Goal: Book appointment/travel/reservation

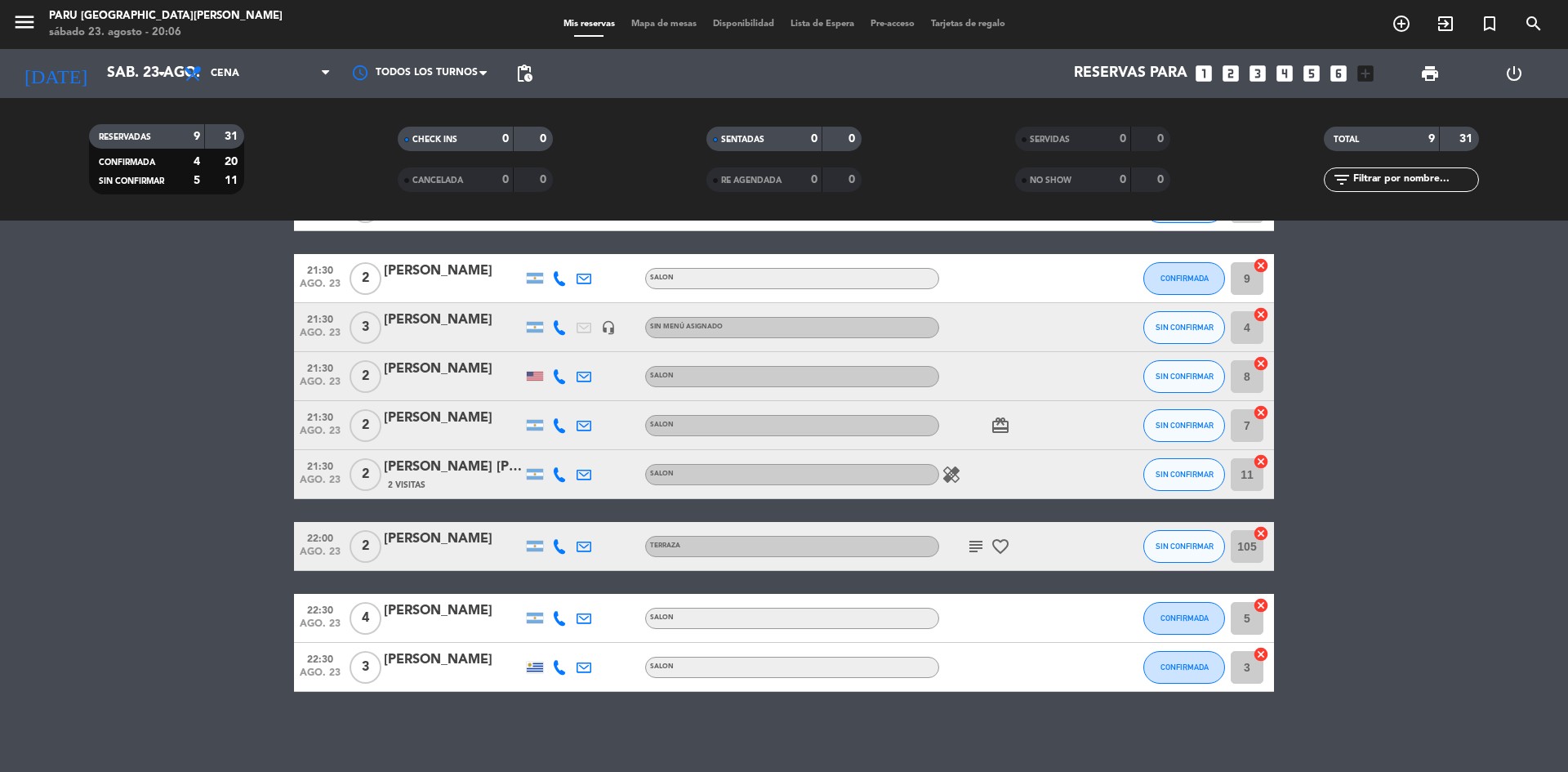
scroll to position [115, 0]
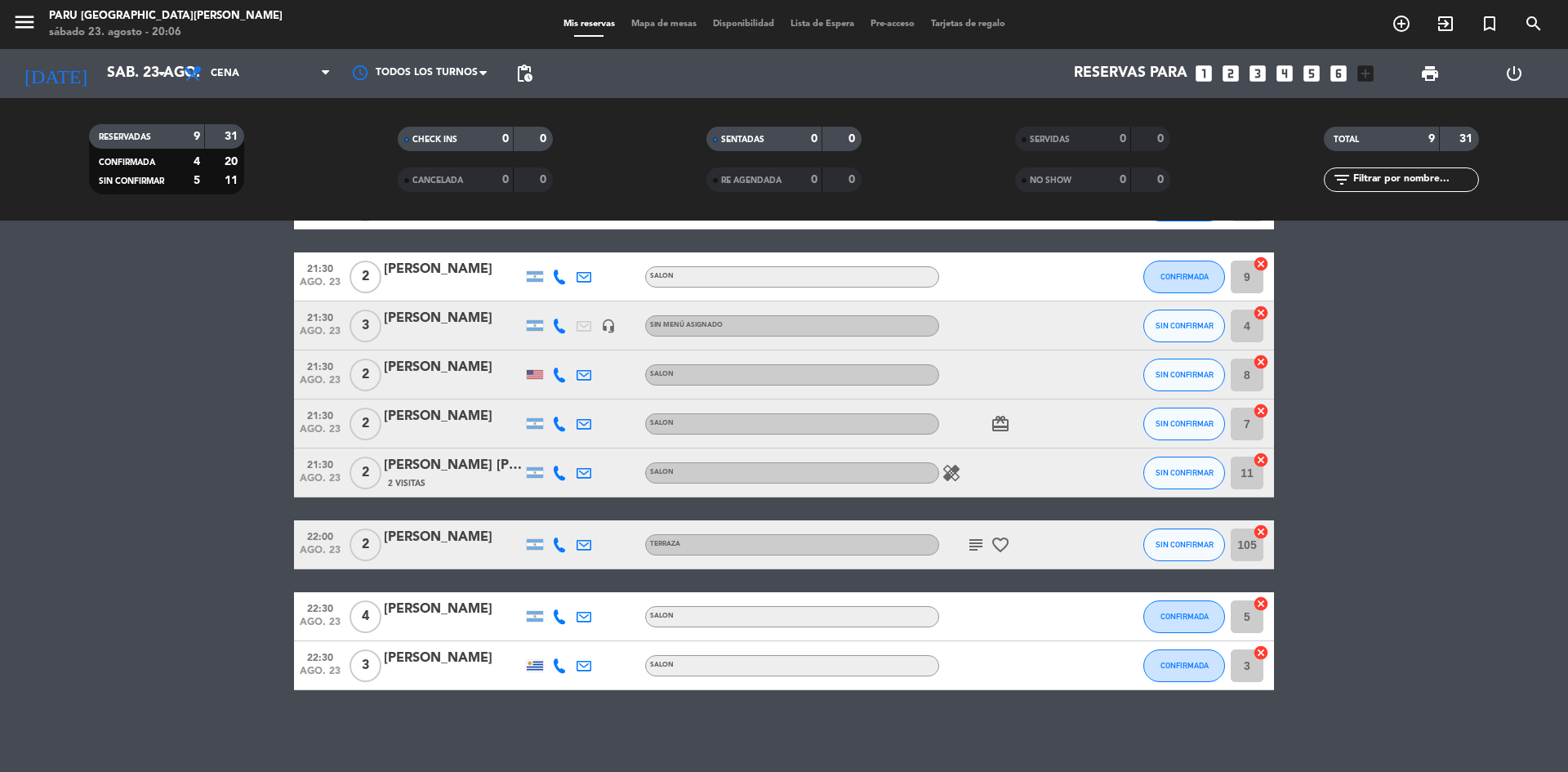
click at [608, 60] on div "Reservas para looks_one looks_two looks_3 looks_4 looks_5 looks_6 add_box" at bounding box center [961, 74] width 841 height 49
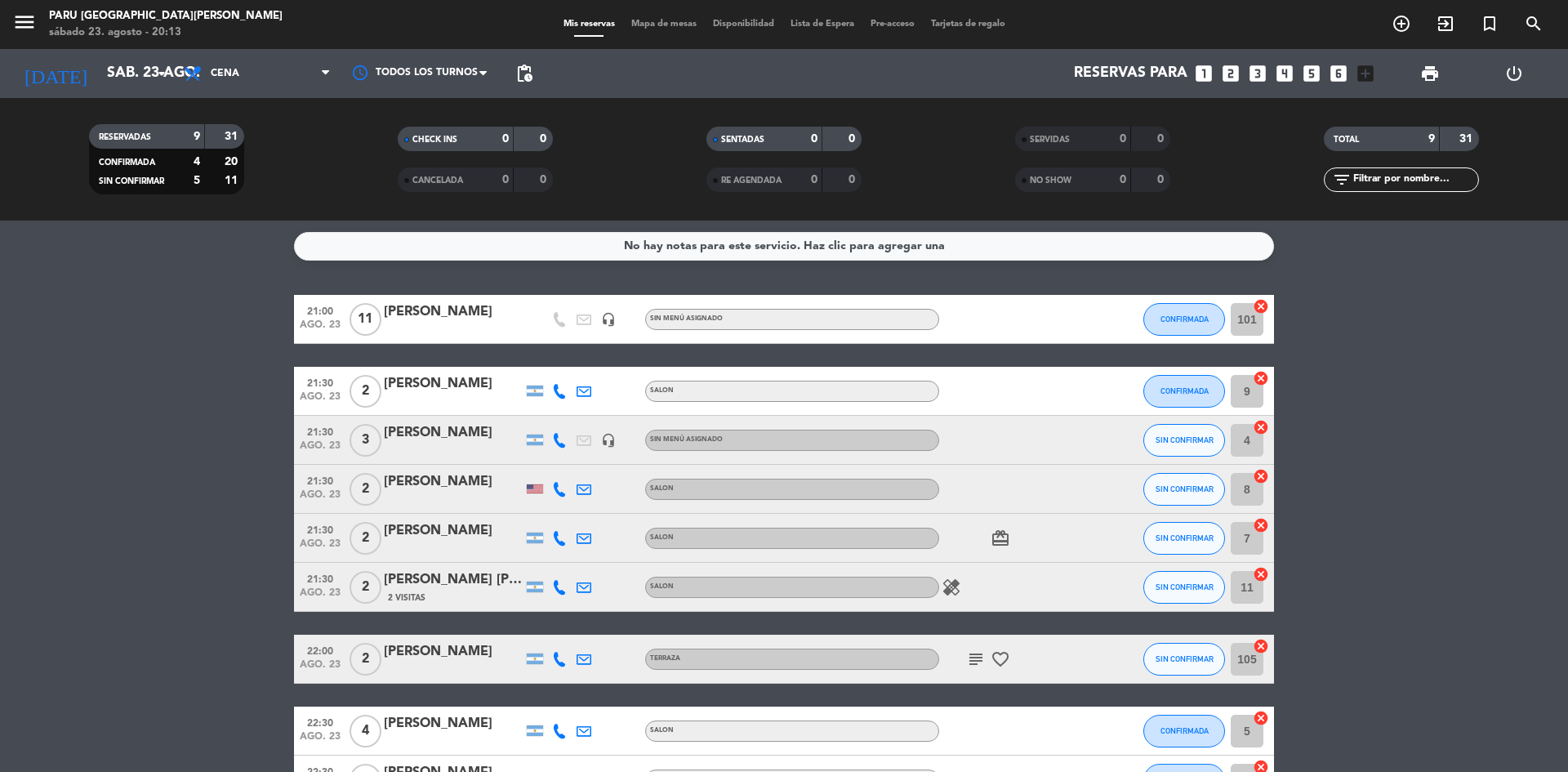
scroll to position [0, 0]
click at [1398, 31] on icon "add_circle_outline" at bounding box center [1401, 24] width 20 height 20
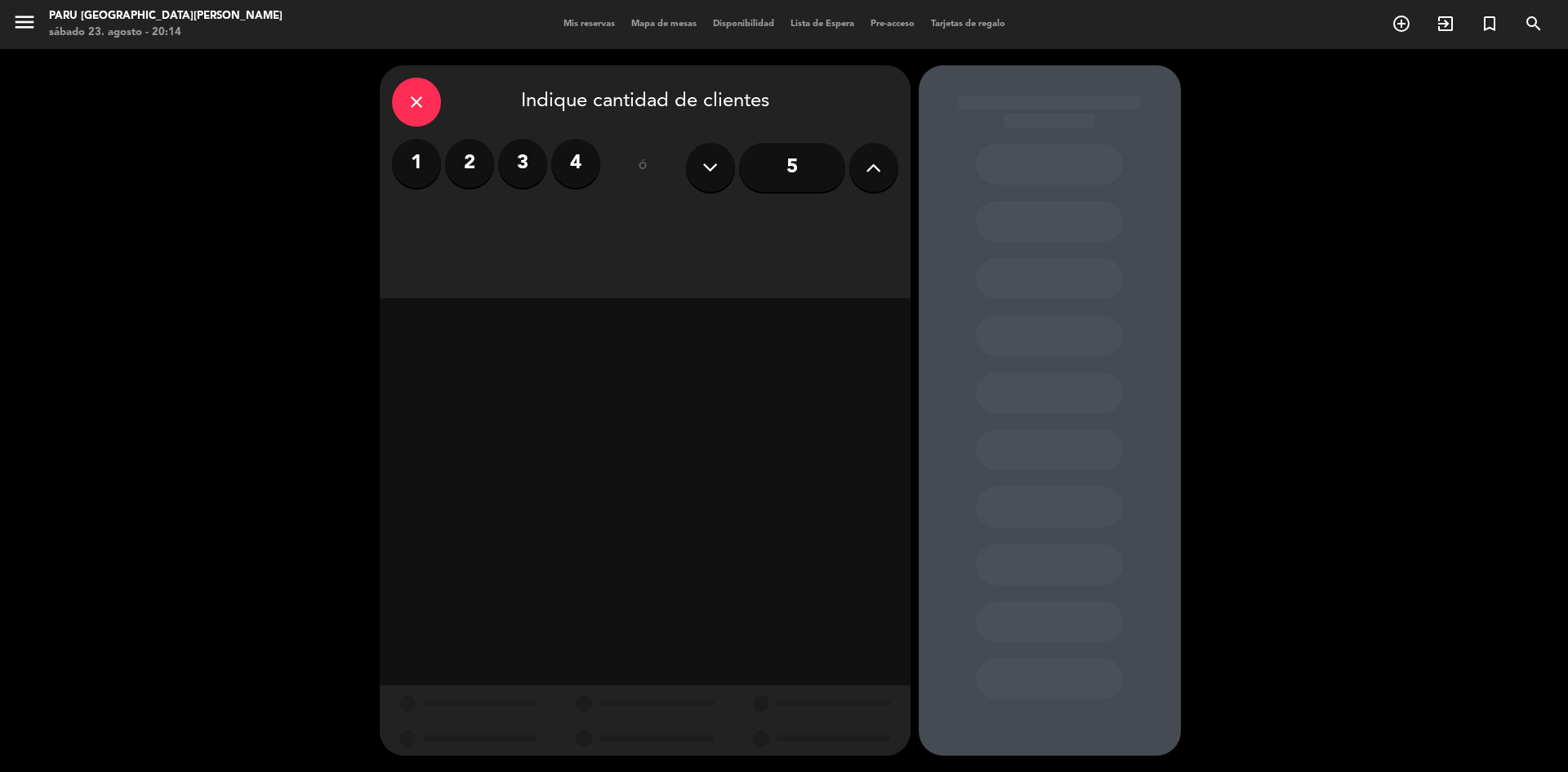
click at [472, 151] on label "2" at bounding box center [470, 164] width 49 height 49
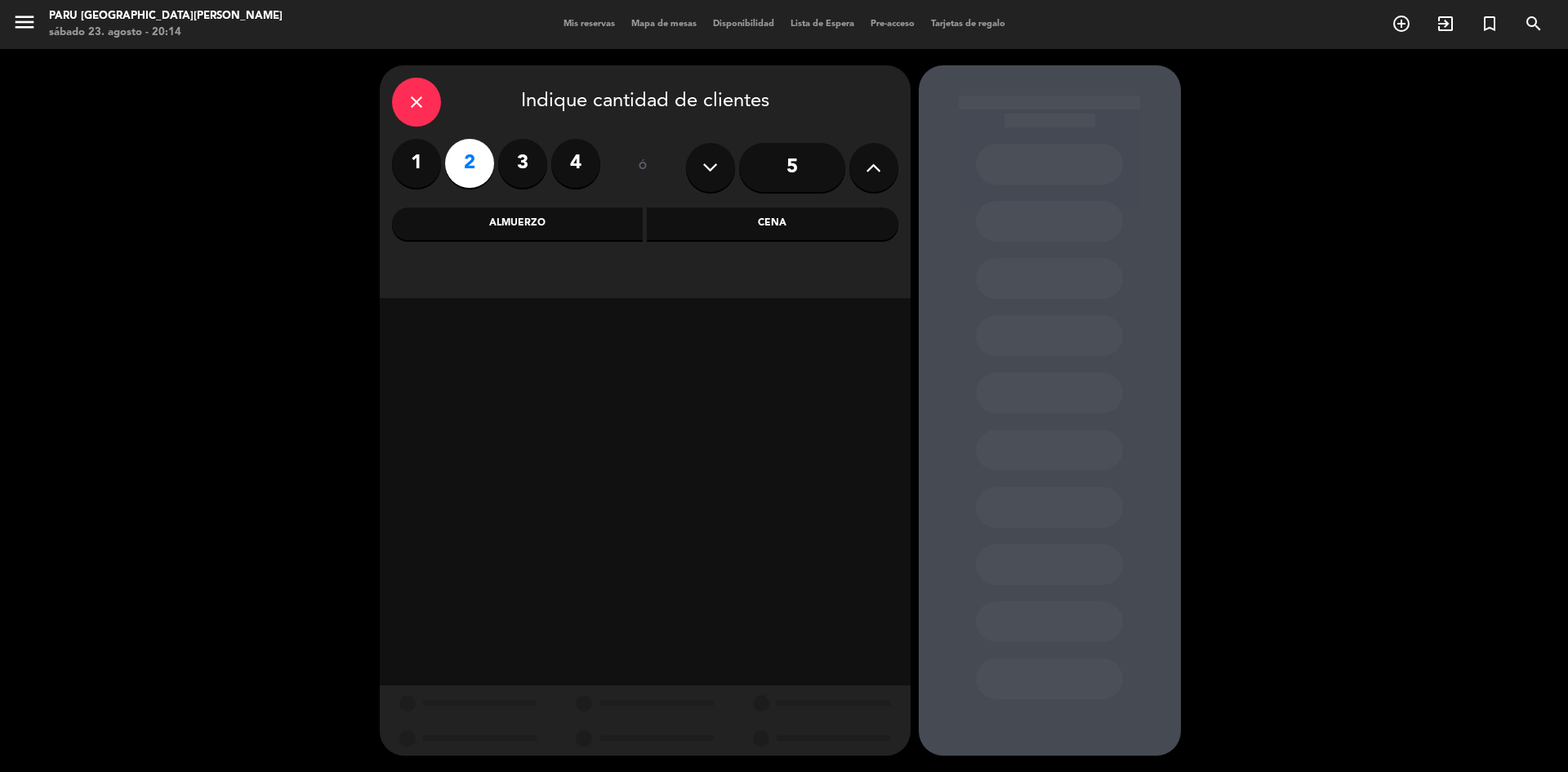
click at [753, 224] on div "Cena" at bounding box center [773, 224] width 252 height 32
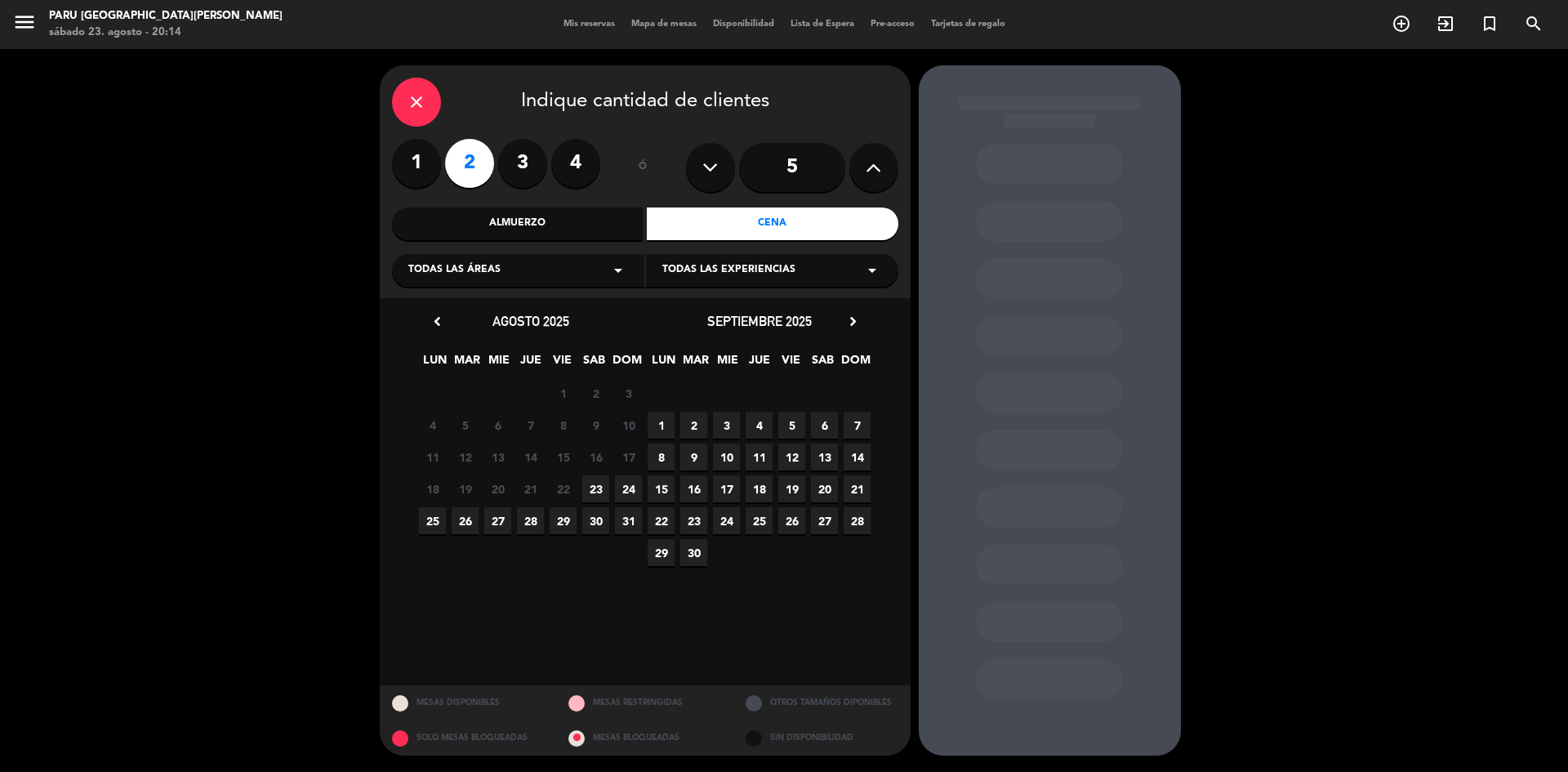
click at [597, 485] on span "23" at bounding box center [595, 489] width 26 height 26
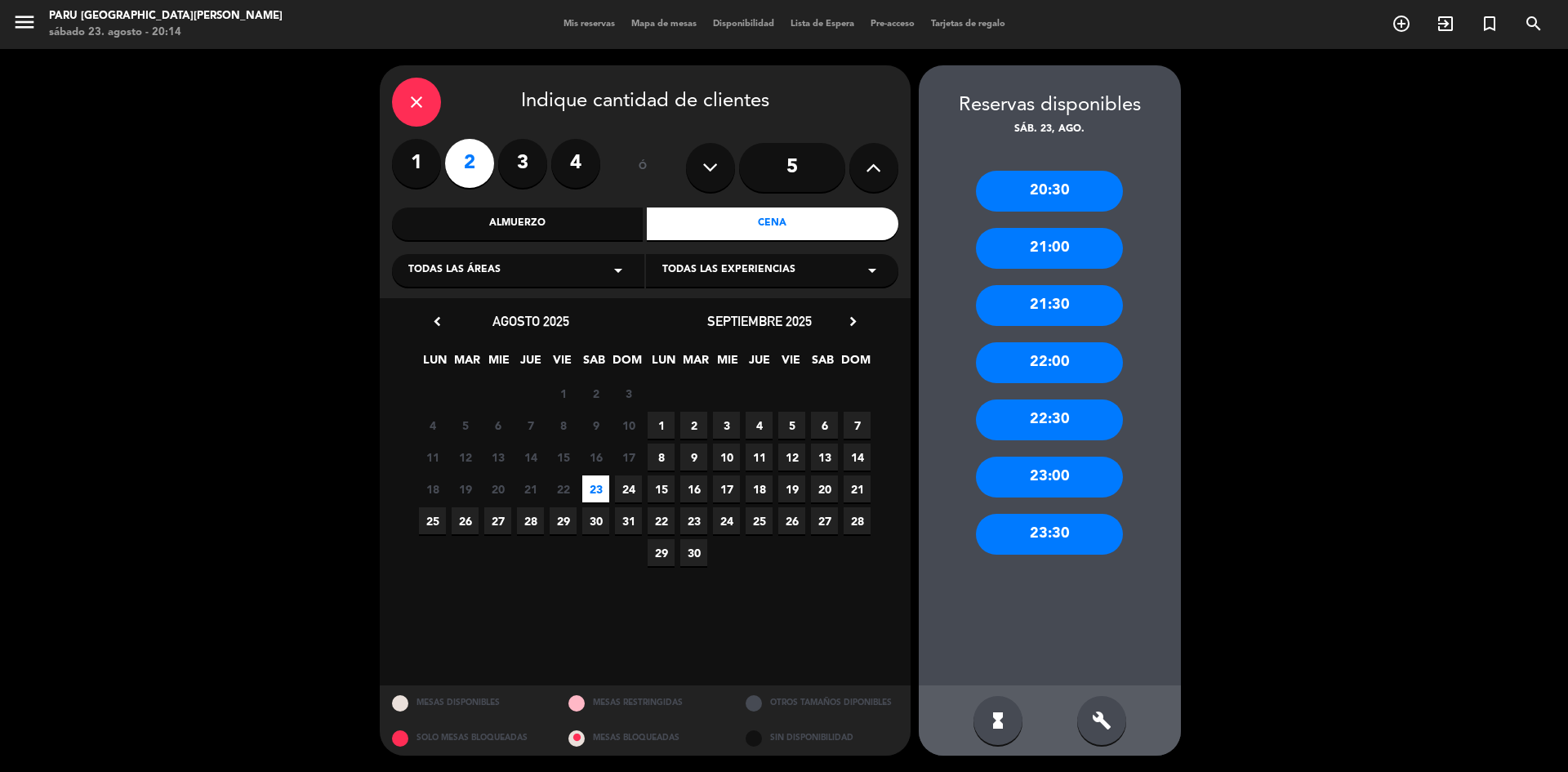
click at [1097, 242] on div "21:00" at bounding box center [1049, 248] width 147 height 41
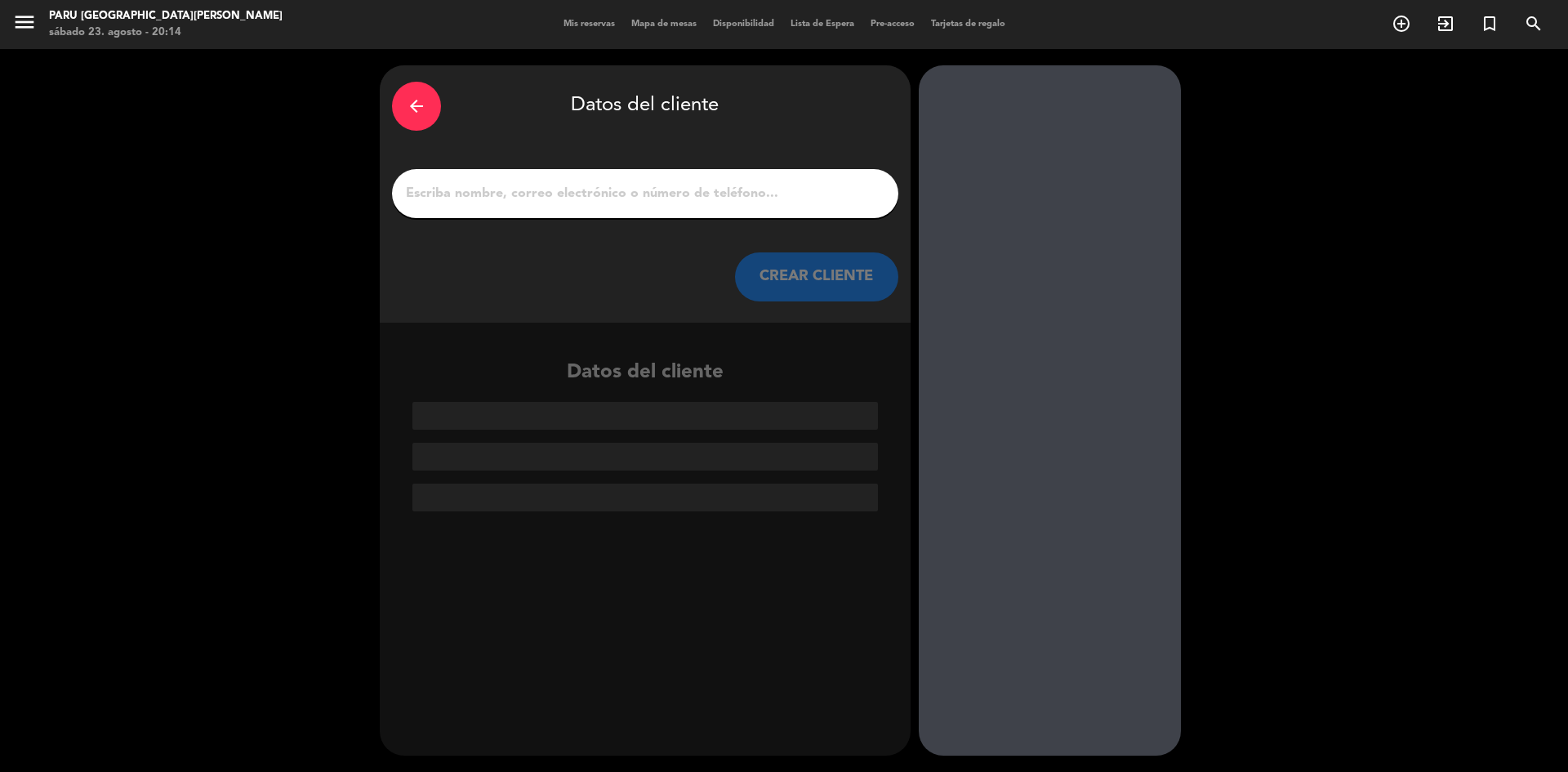
click at [573, 173] on div at bounding box center [645, 193] width 506 height 49
click at [587, 189] on input "1" at bounding box center [644, 193] width 481 height 23
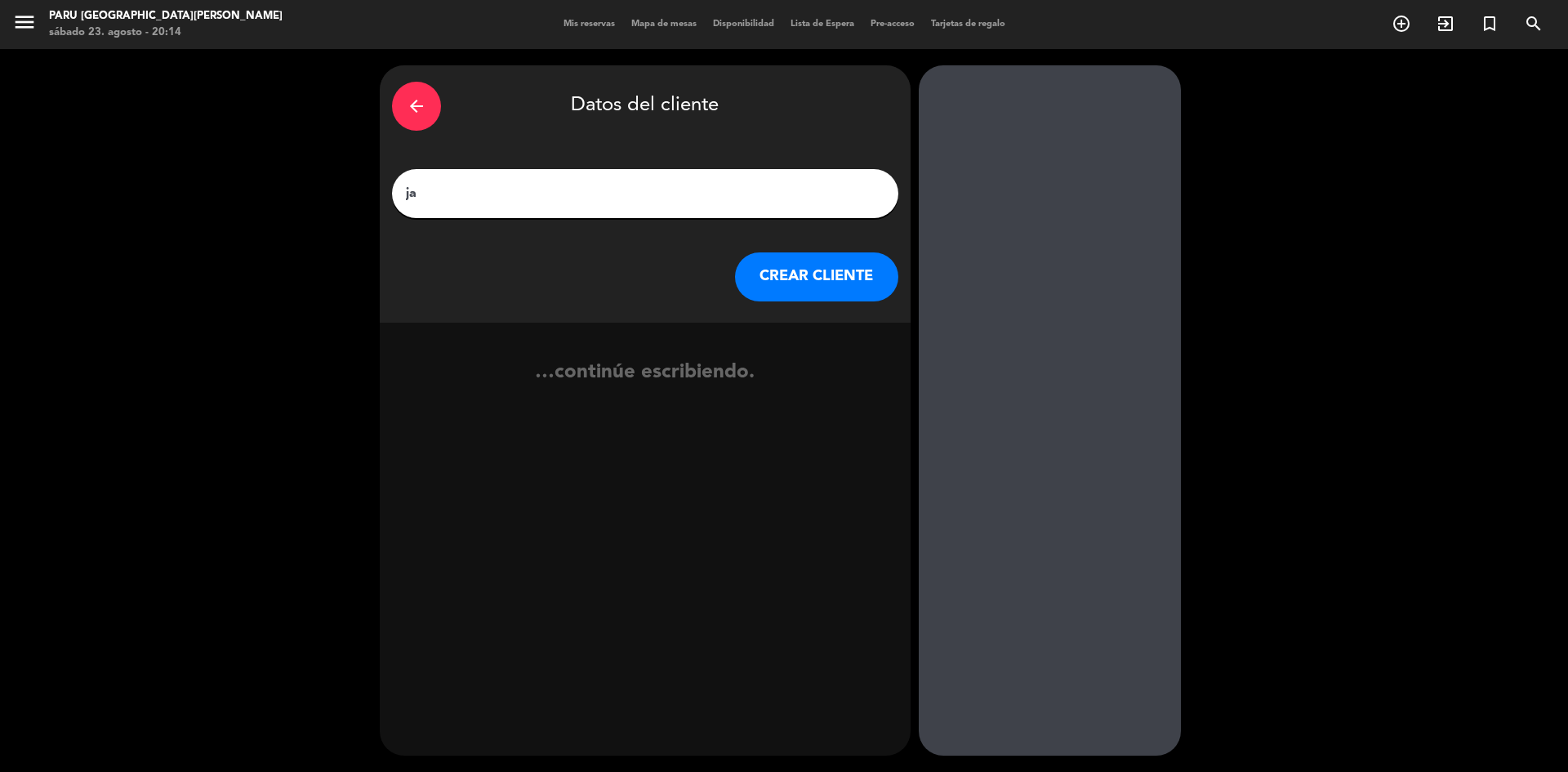
type input "j"
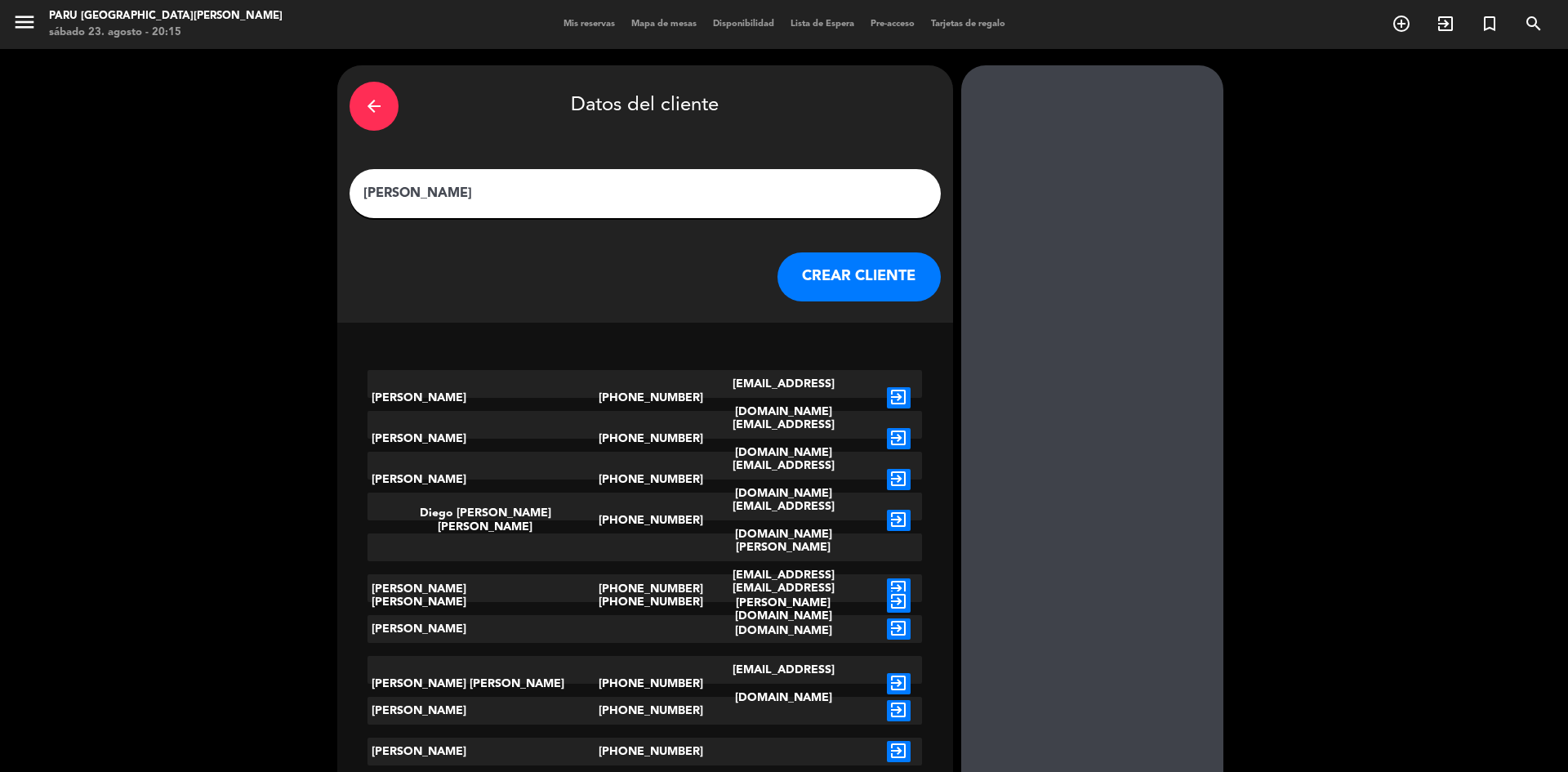
type input "[PERSON_NAME]"
click at [835, 289] on button "CREAR CLIENTE" at bounding box center [859, 277] width 164 height 49
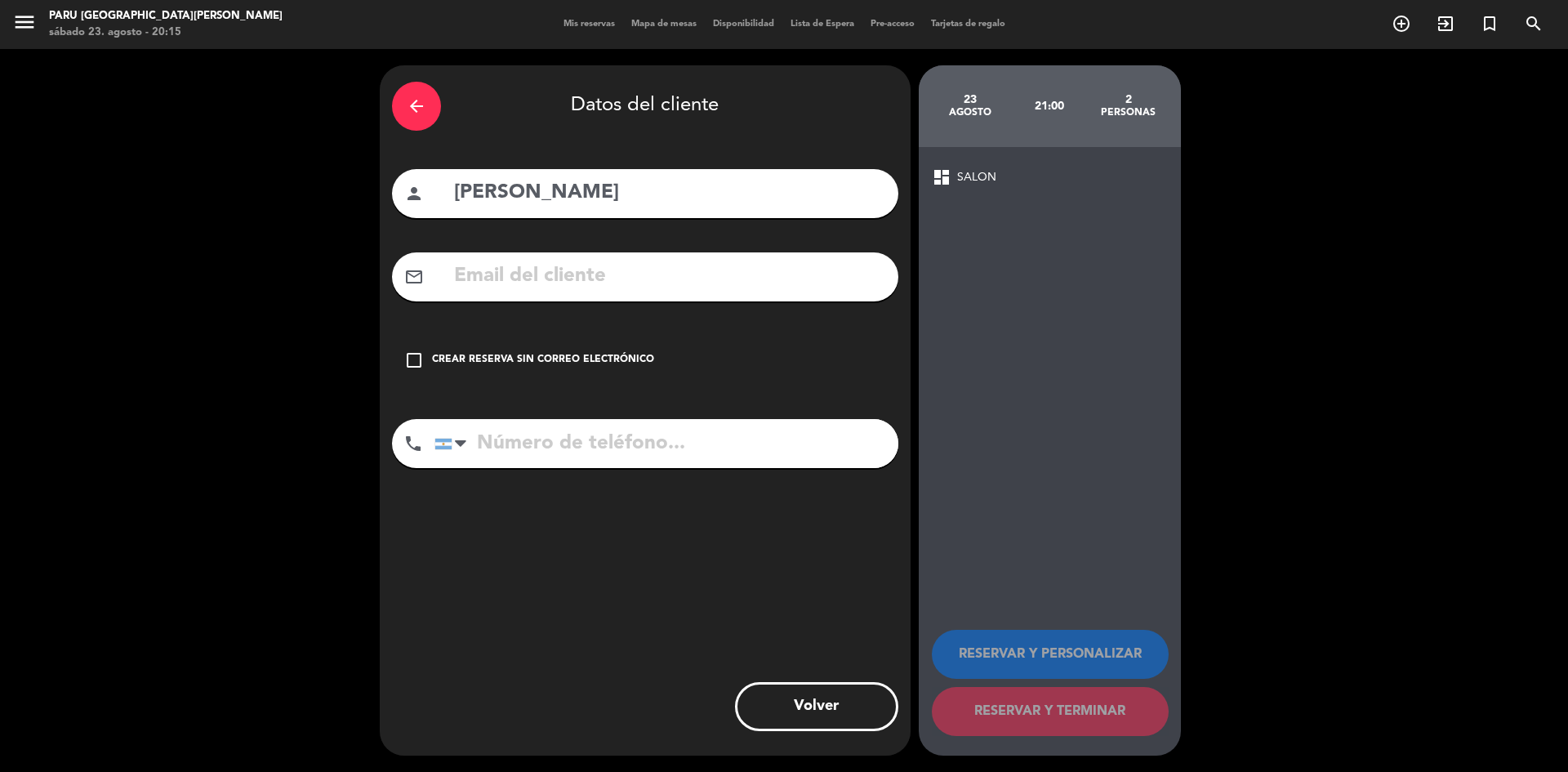
click at [587, 448] on input "tel" at bounding box center [666, 443] width 464 height 49
paste input "[PHONE_NUMBER]"
type input "[PHONE_NUMBER]"
drag, startPoint x: 417, startPoint y: 369, endPoint x: 425, endPoint y: 368, distance: 8.1
click at [418, 369] on icon "check_box_outline_blank" at bounding box center [414, 360] width 20 height 20
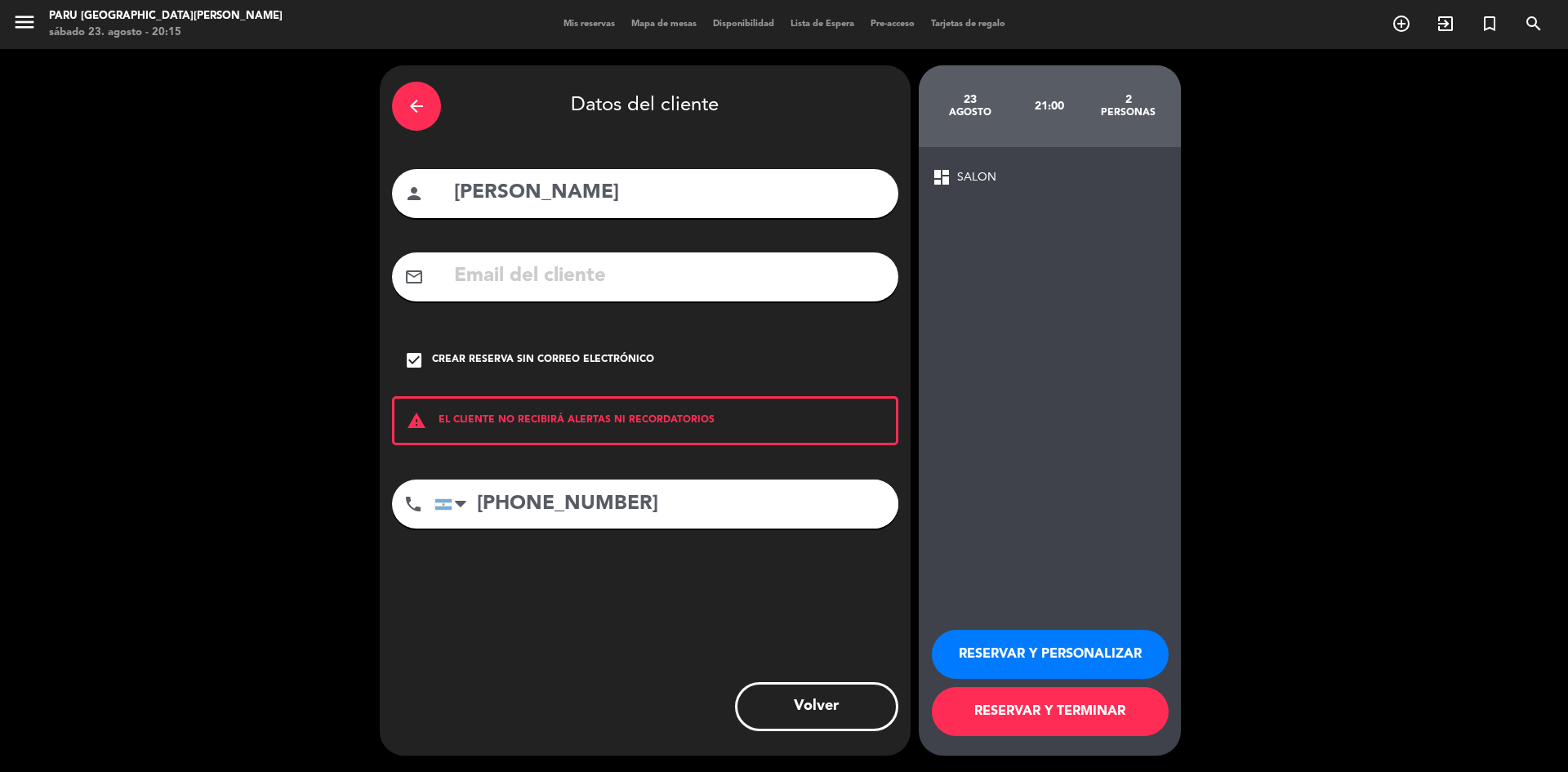
click at [1113, 651] on button "RESERVAR Y PERSONALIZAR" at bounding box center [1050, 654] width 237 height 49
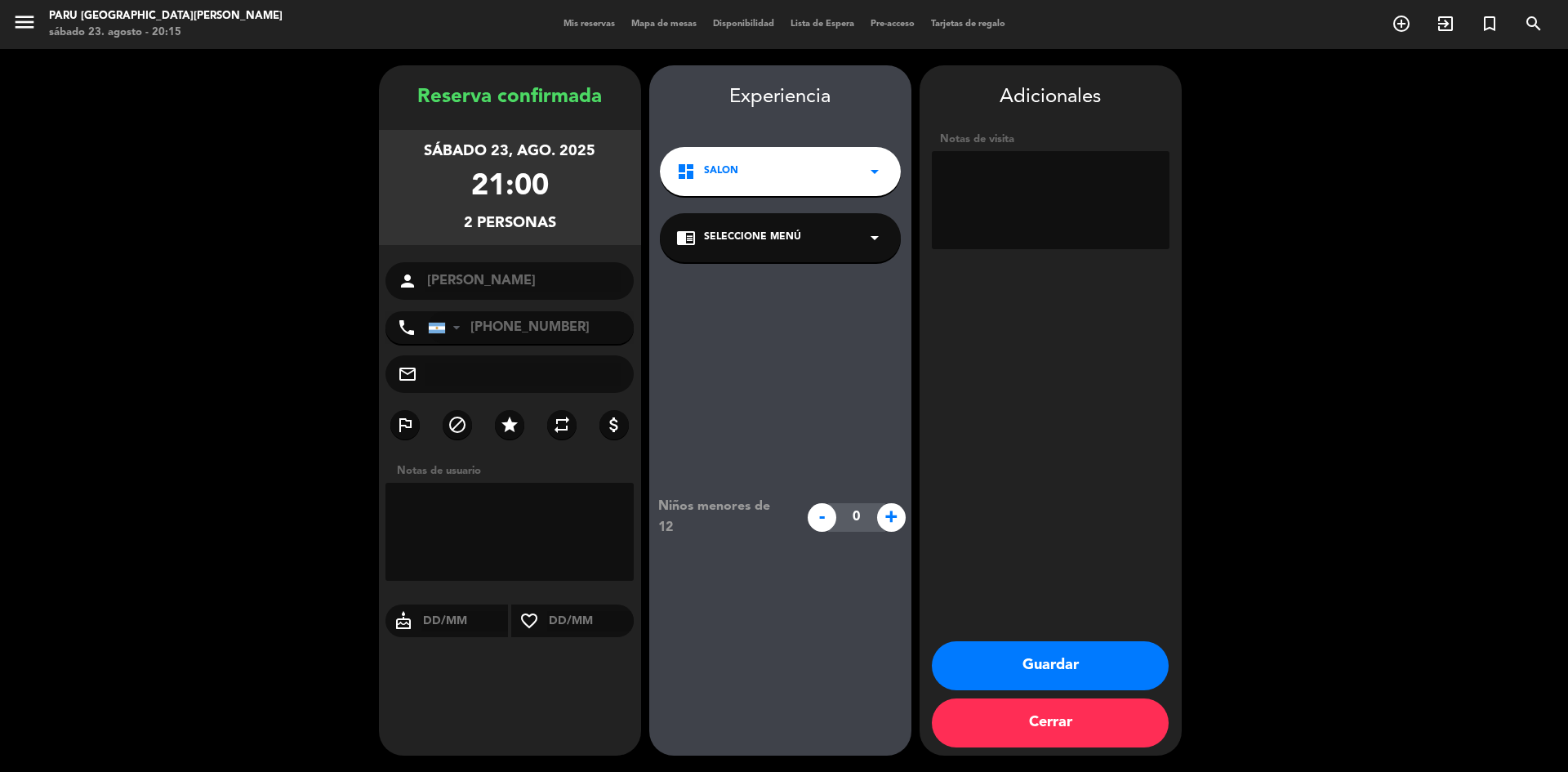
click at [1078, 648] on button "Guardar" at bounding box center [1050, 666] width 237 height 49
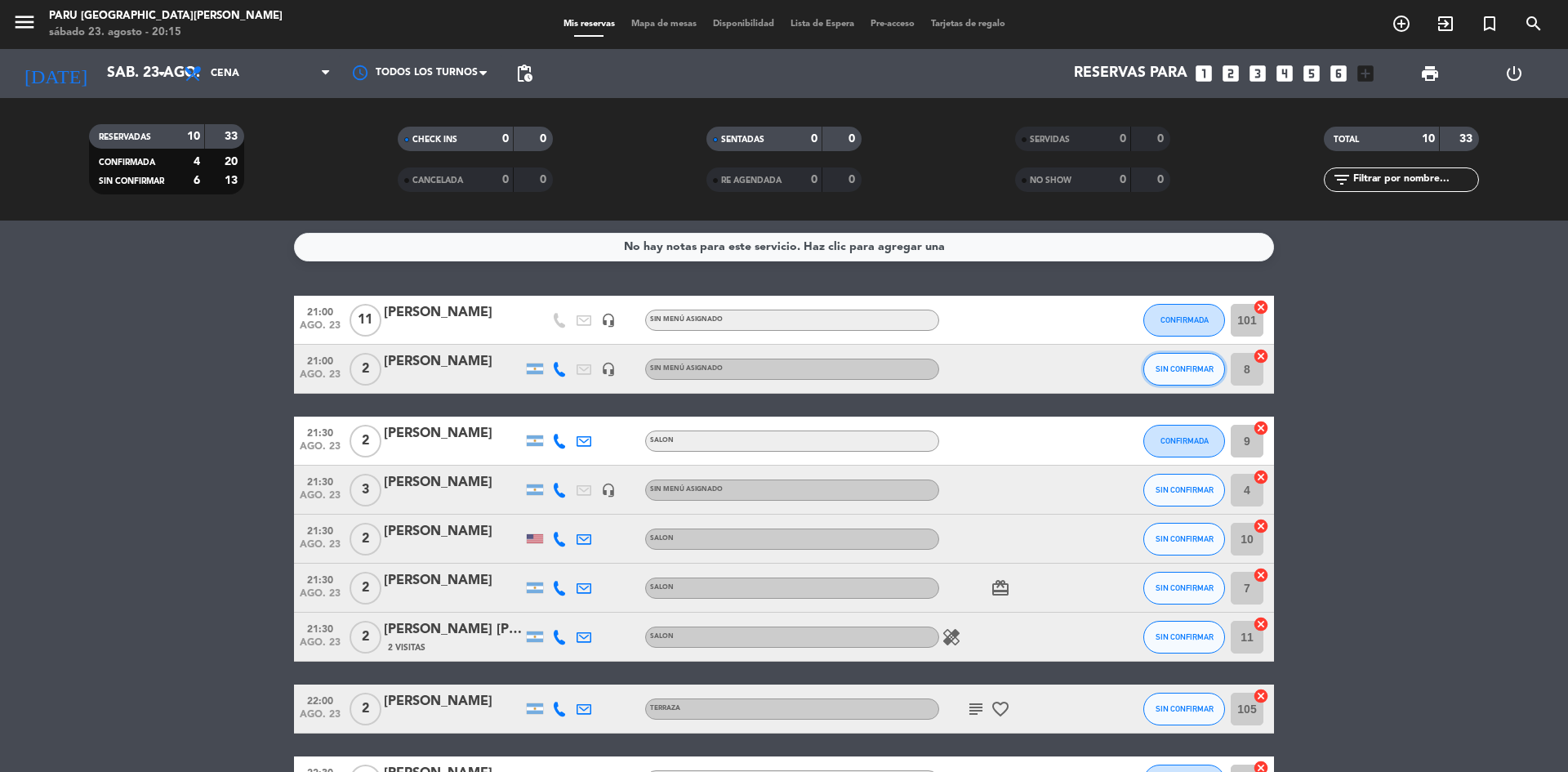
click at [1176, 361] on button "SIN CONFIRMAR" at bounding box center [1184, 369] width 81 height 32
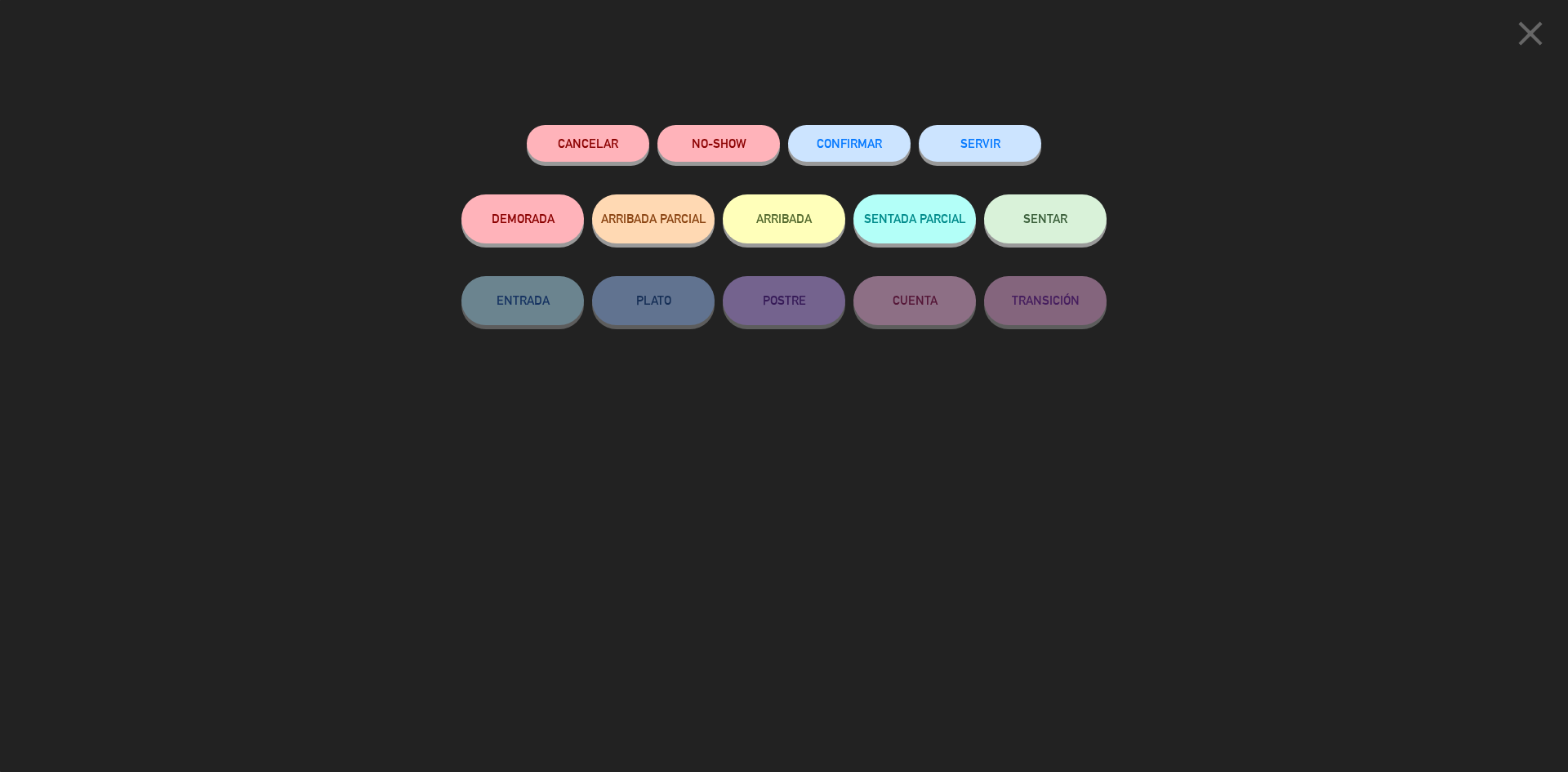
click at [877, 146] on span "CONFIRMAR" at bounding box center [849, 143] width 66 height 14
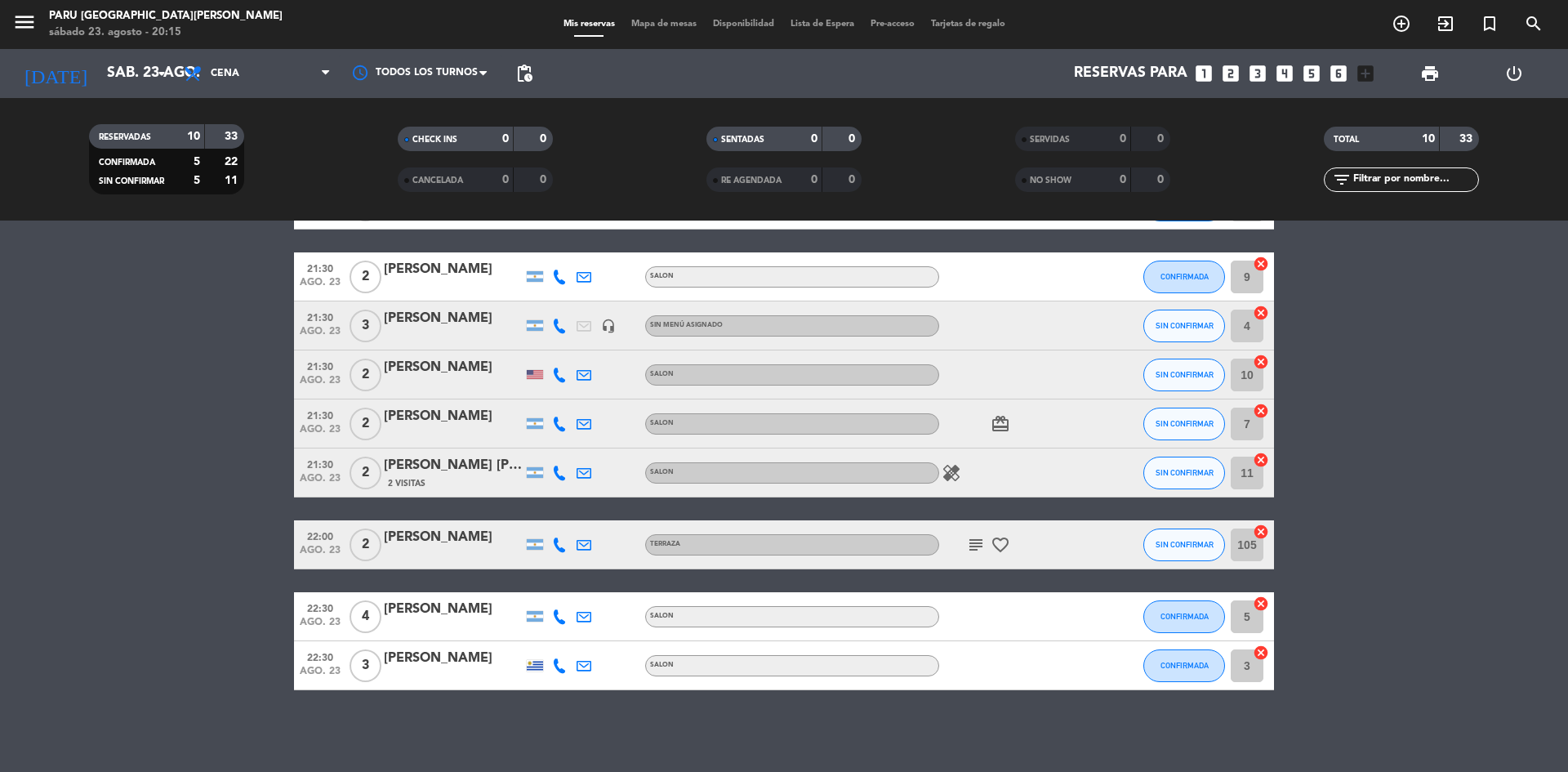
scroll to position [82, 0]
